Goal: Task Accomplishment & Management: Use online tool/utility

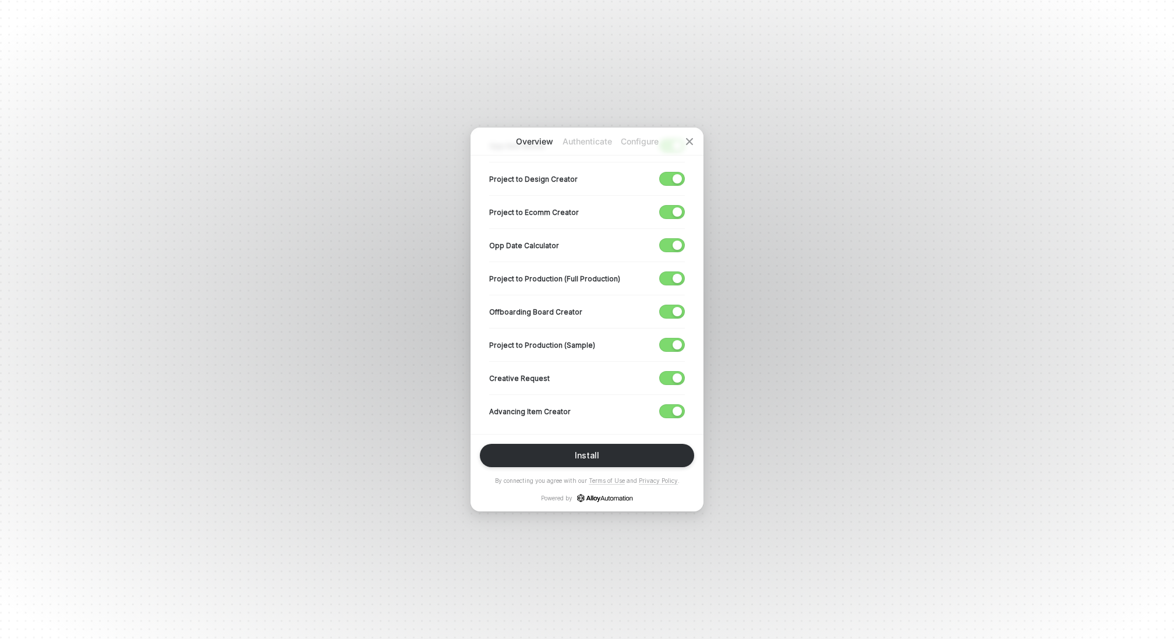
scroll to position [328, 0]
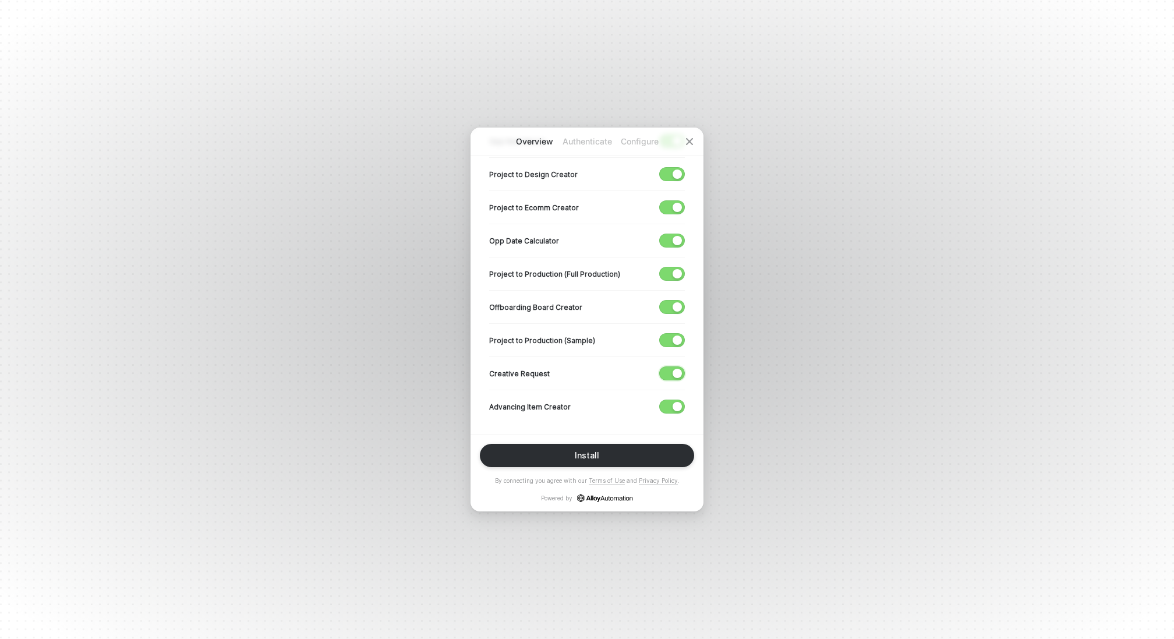
click at [671, 375] on span "button" at bounding box center [669, 373] width 19 height 13
click at [675, 335] on div "button" at bounding box center [677, 339] width 9 height 9
click at [676, 309] on span "button" at bounding box center [669, 306] width 19 height 13
click at [676, 271] on div "button" at bounding box center [677, 273] width 9 height 9
click at [677, 234] on button "button" at bounding box center [672, 241] width 26 height 14
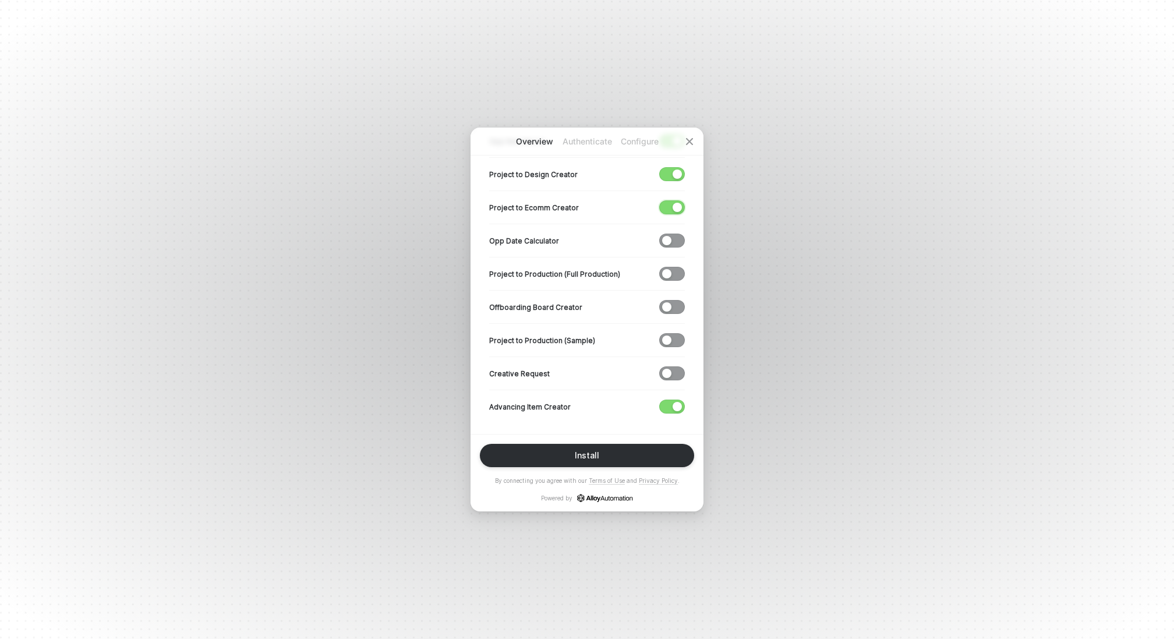
click at [677, 203] on div "button" at bounding box center [677, 207] width 9 height 9
click at [676, 172] on div "button" at bounding box center [677, 173] width 9 height 9
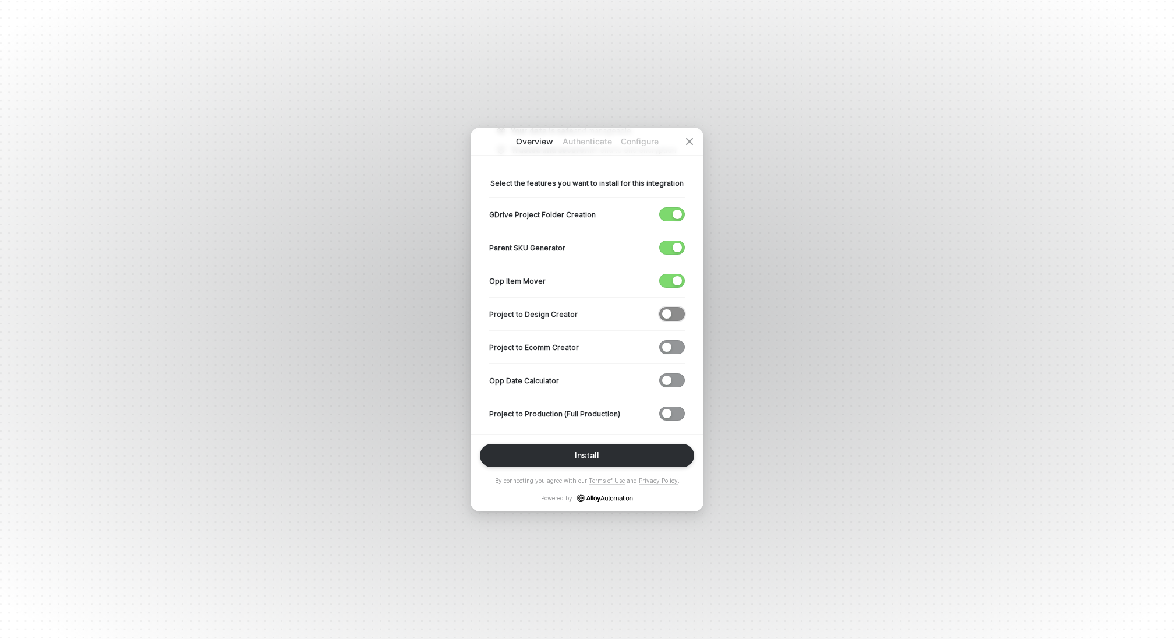
scroll to position [144, 0]
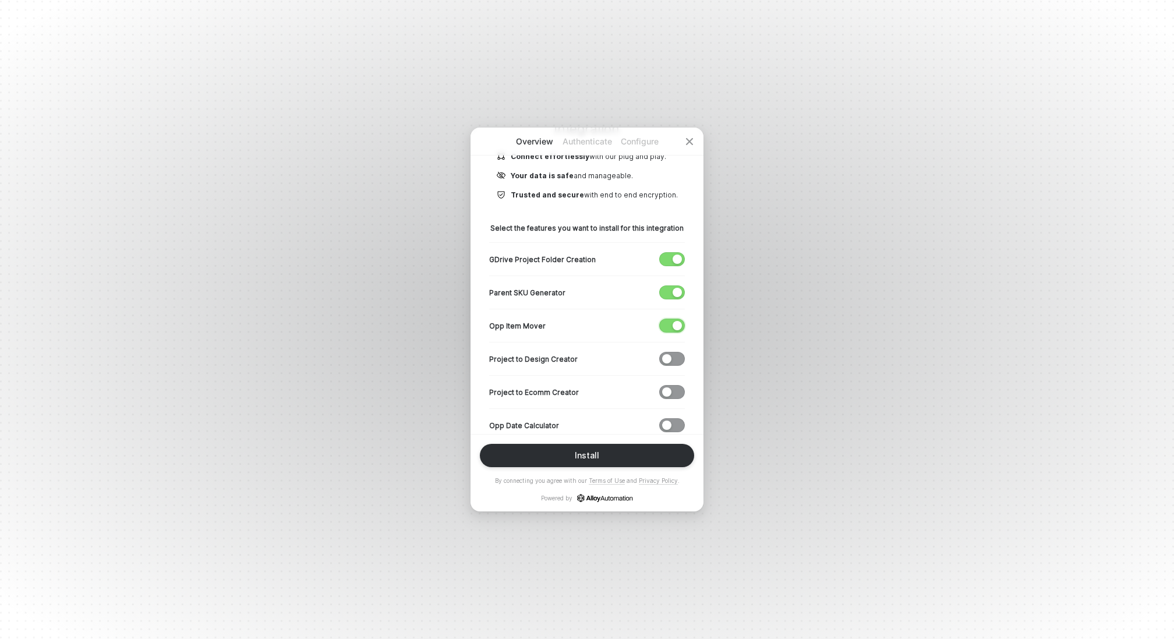
click at [674, 322] on div "button" at bounding box center [677, 325] width 9 height 9
click at [678, 291] on div "button" at bounding box center [677, 292] width 9 height 9
click at [678, 263] on div "button" at bounding box center [677, 258] width 9 height 9
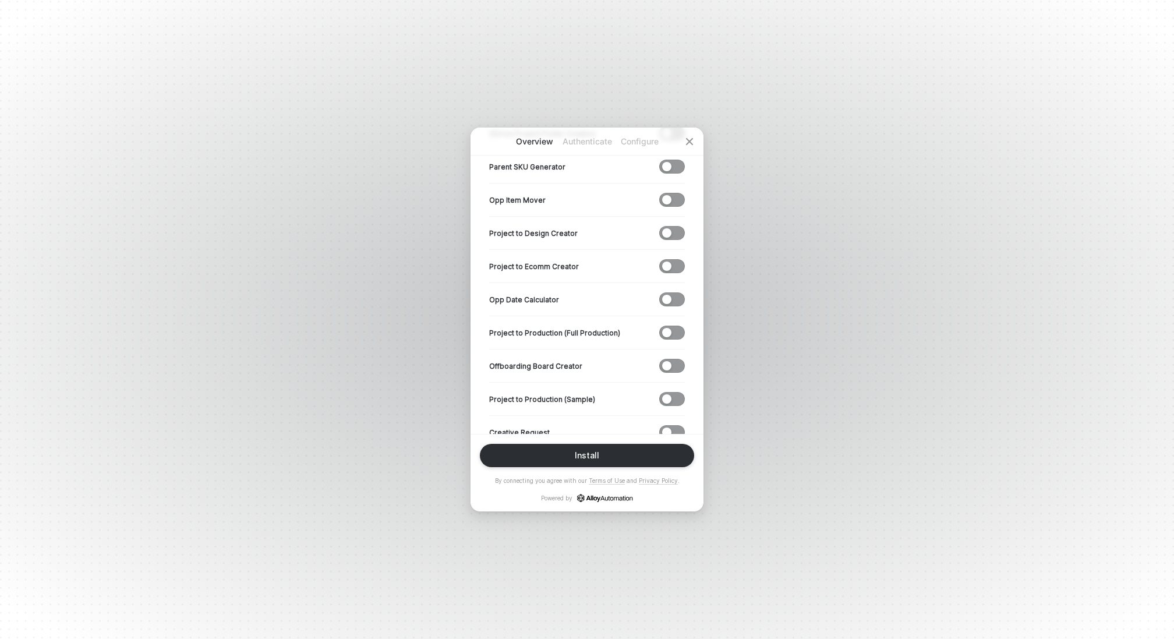
scroll to position [328, 0]
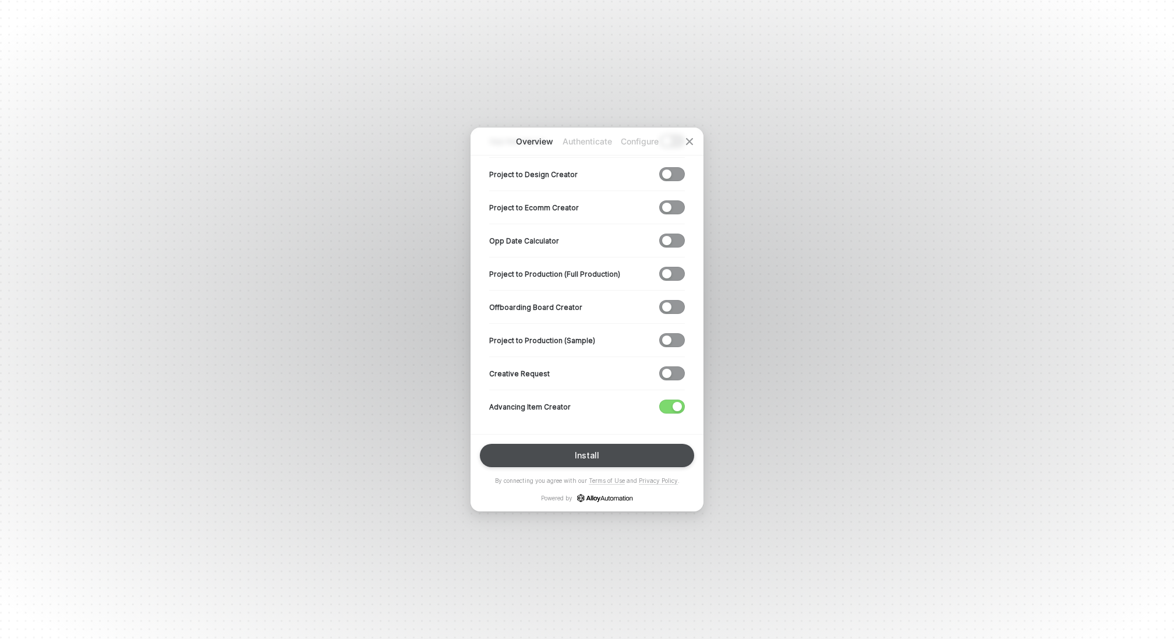
click at [588, 456] on div "Install" at bounding box center [587, 455] width 24 height 9
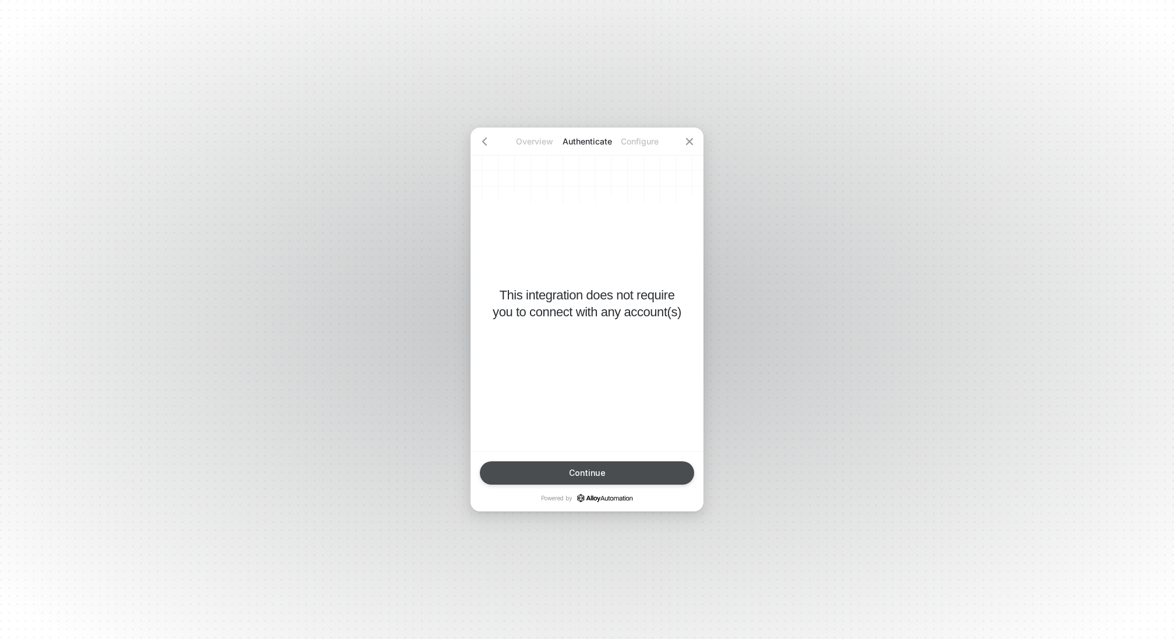
click at [597, 470] on div "Continue" at bounding box center [587, 472] width 37 height 9
click at [602, 472] on button "Finish" at bounding box center [587, 472] width 214 height 23
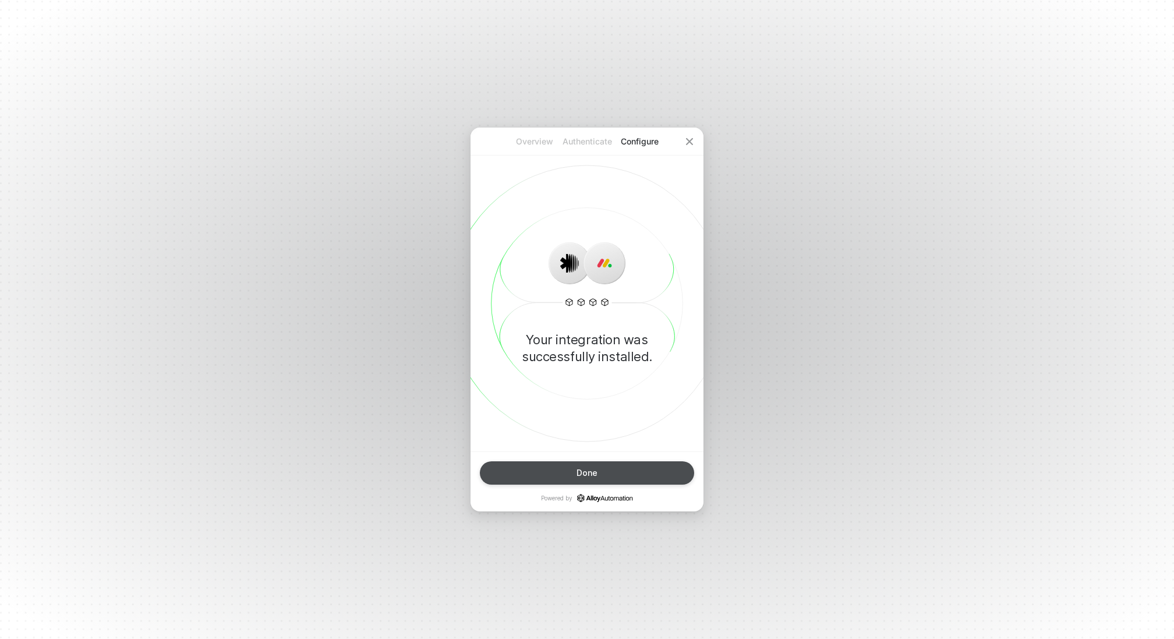
click at [596, 469] on div "Done" at bounding box center [586, 472] width 21 height 9
